Goal: Transaction & Acquisition: Register for event/course

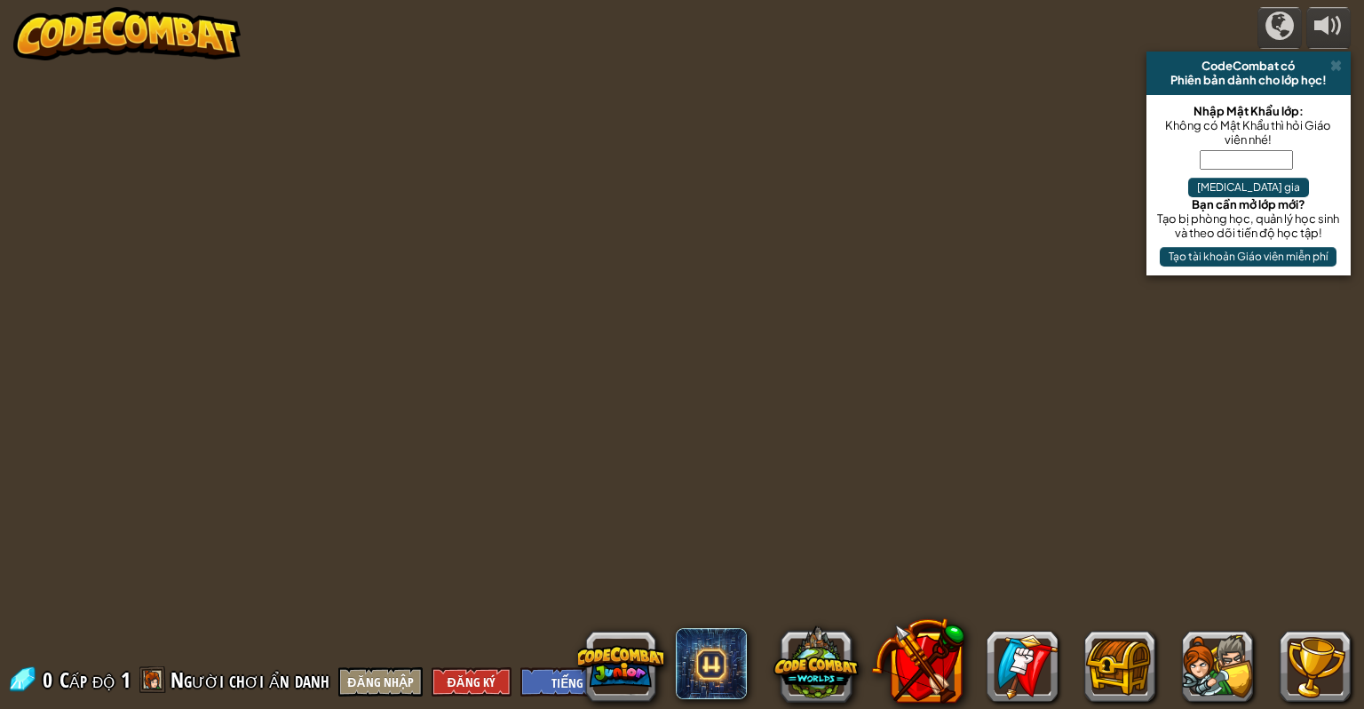
select select "vi"
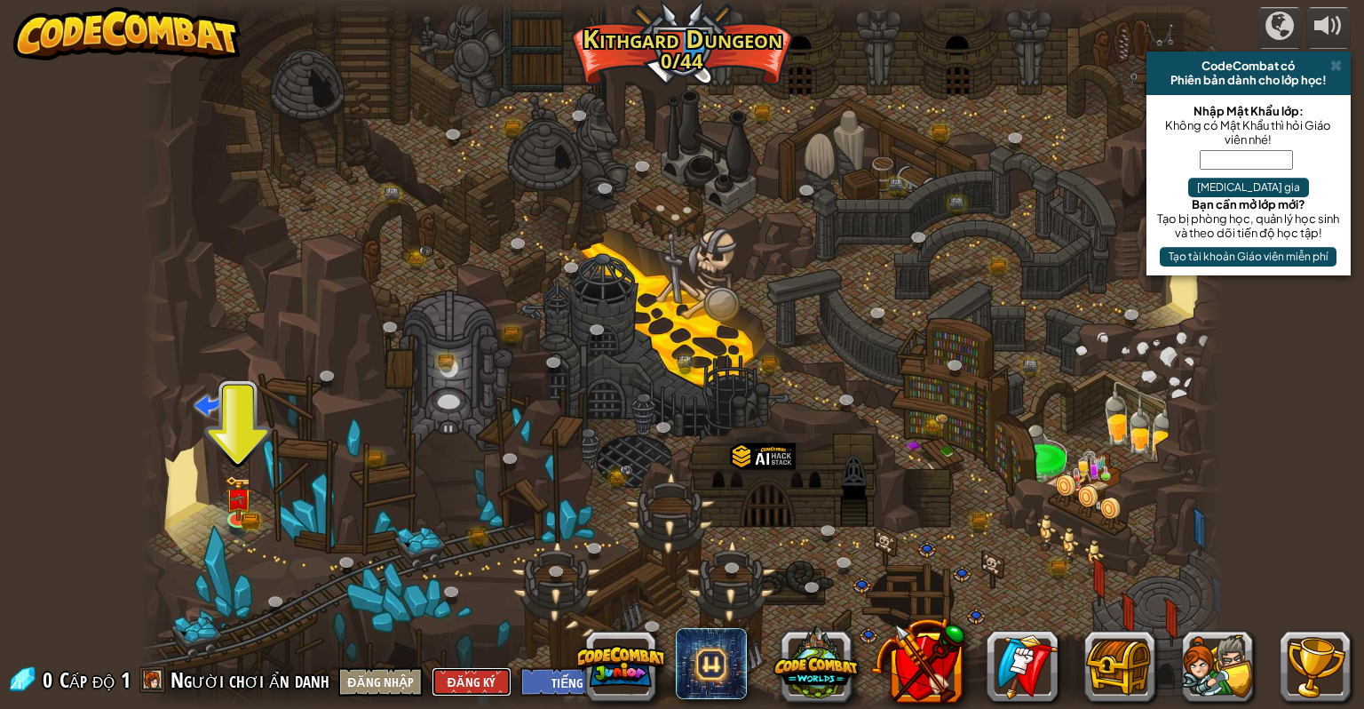
click at [472, 684] on button "Đăng Ký" at bounding box center [472, 681] width 80 height 29
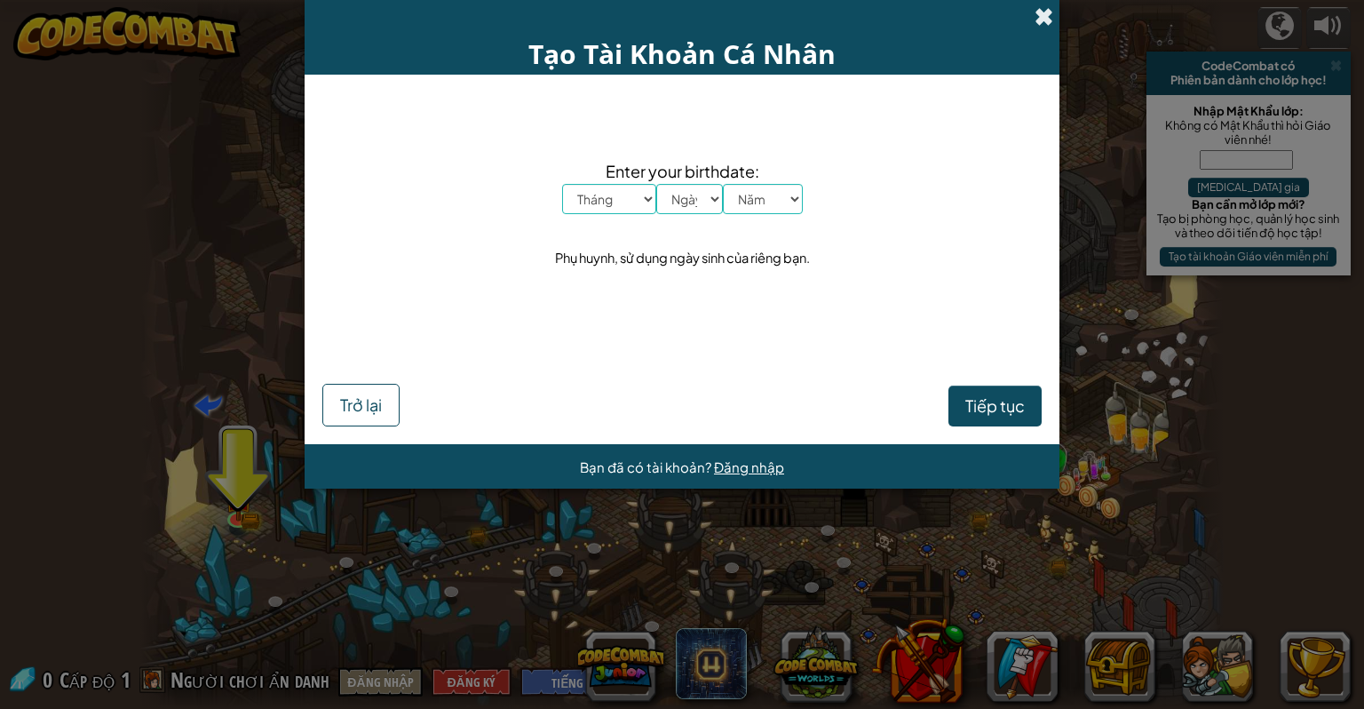
click at [1041, 16] on span at bounding box center [1043, 16] width 19 height 19
